Goal: Information Seeking & Learning: Learn about a topic

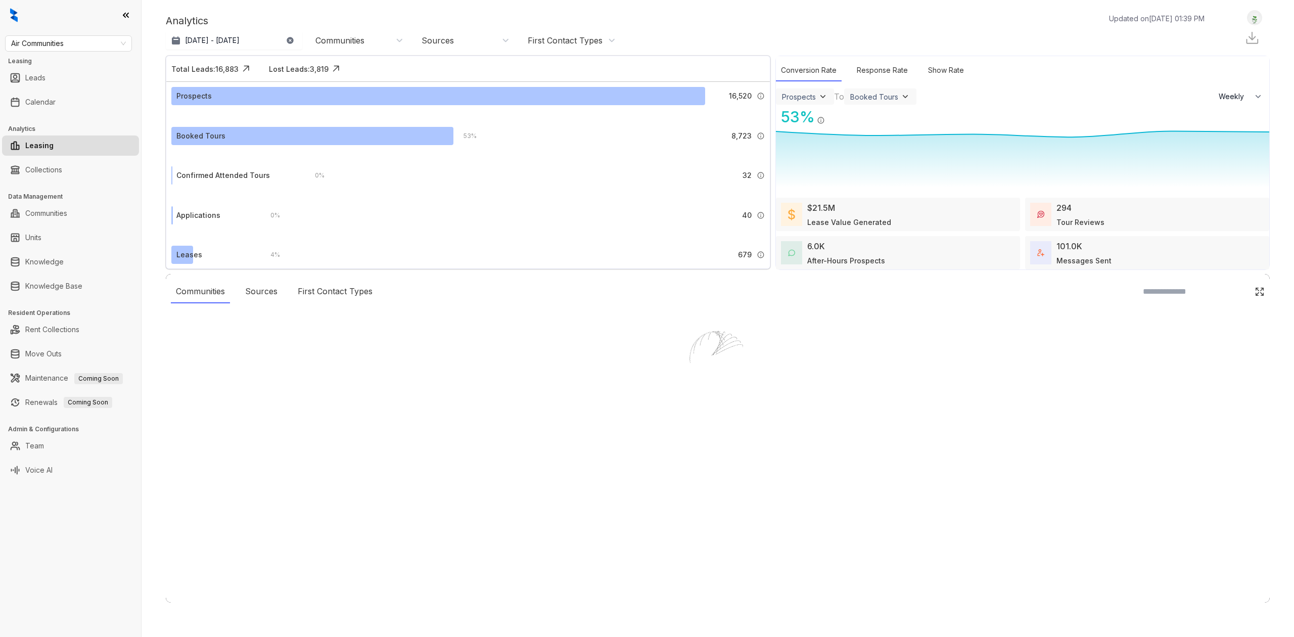
select select "******"
drag, startPoint x: 0, startPoint y: 0, endPoint x: 58, endPoint y: 259, distance: 265.5
click at [58, 259] on link "Knowledge" at bounding box center [44, 262] width 38 height 20
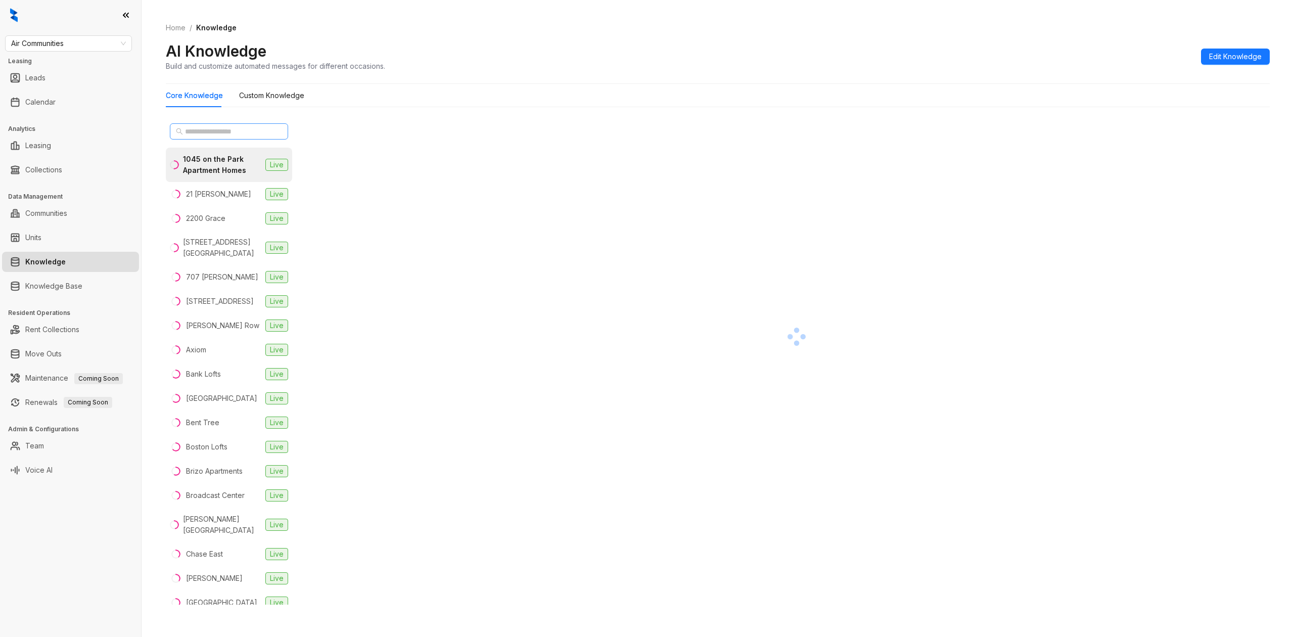
click at [216, 124] on div at bounding box center [229, 131] width 126 height 24
click at [213, 282] on div "707 [PERSON_NAME]" at bounding box center [222, 276] width 72 height 11
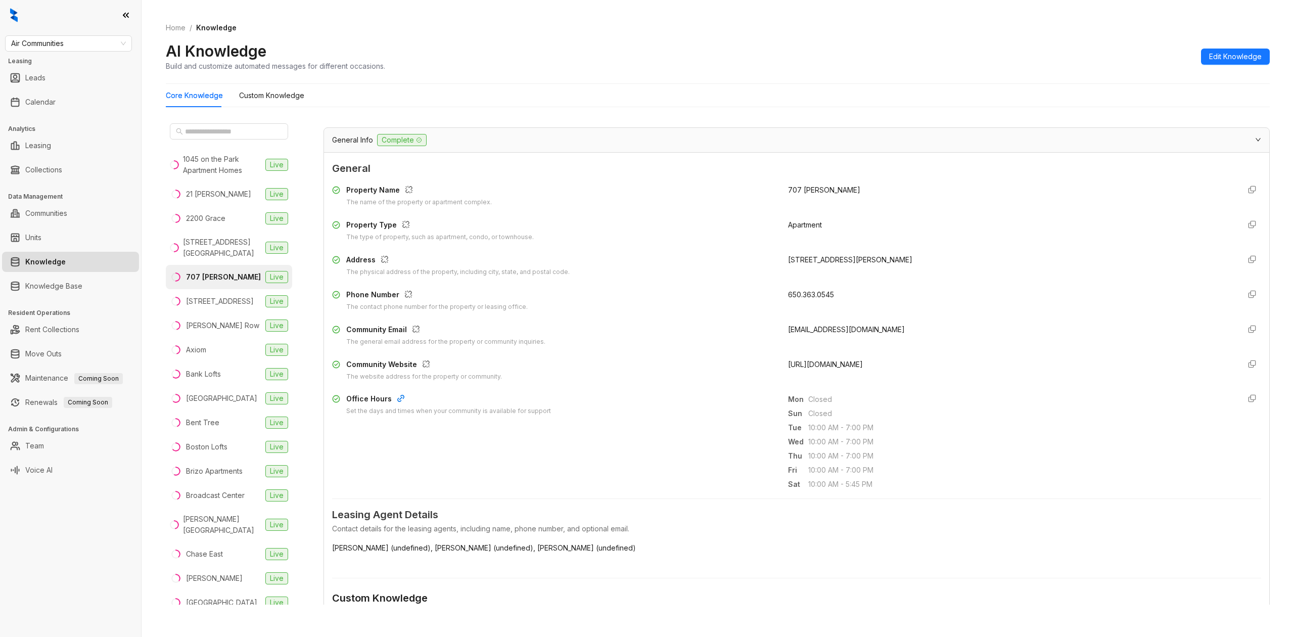
scroll to position [67, 0]
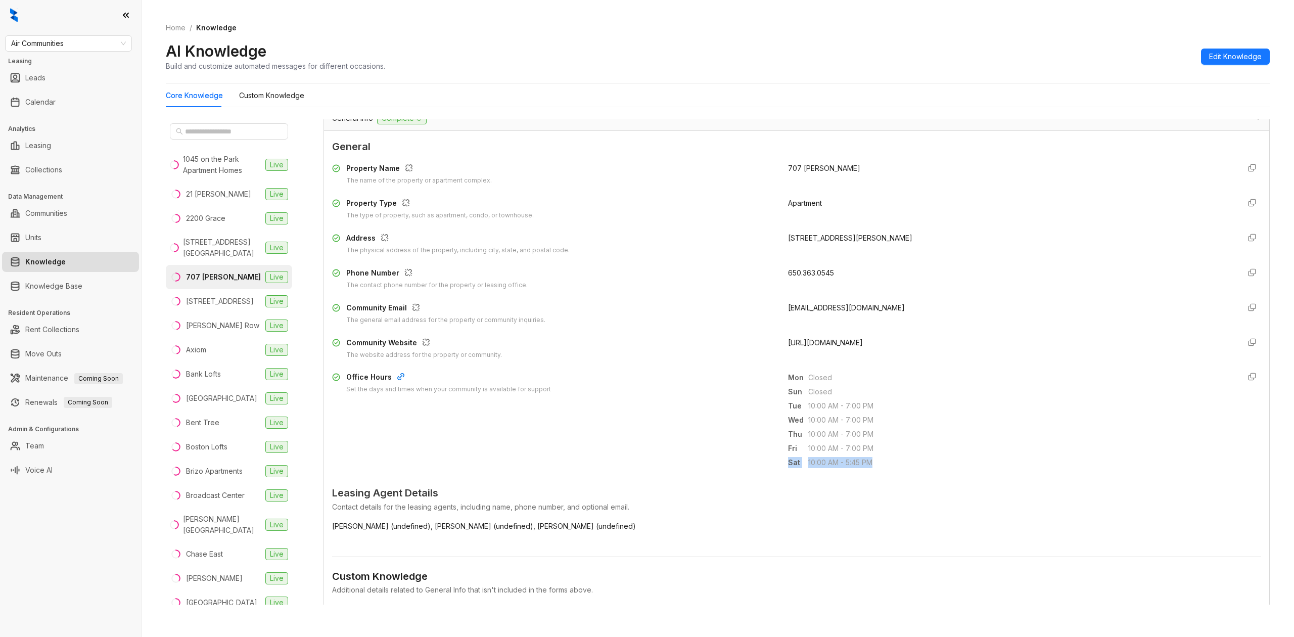
drag, startPoint x: 872, startPoint y: 460, endPoint x: 752, endPoint y: 465, distance: 119.9
click at [752, 465] on div "Office Hours Set the days and times when your community is available for suppor…" at bounding box center [796, 419] width 929 height 97
click at [958, 421] on span "10:00 AM - 7:00 PM" at bounding box center [1019, 419] width 423 height 11
